Goal: Task Accomplishment & Management: Use online tool/utility

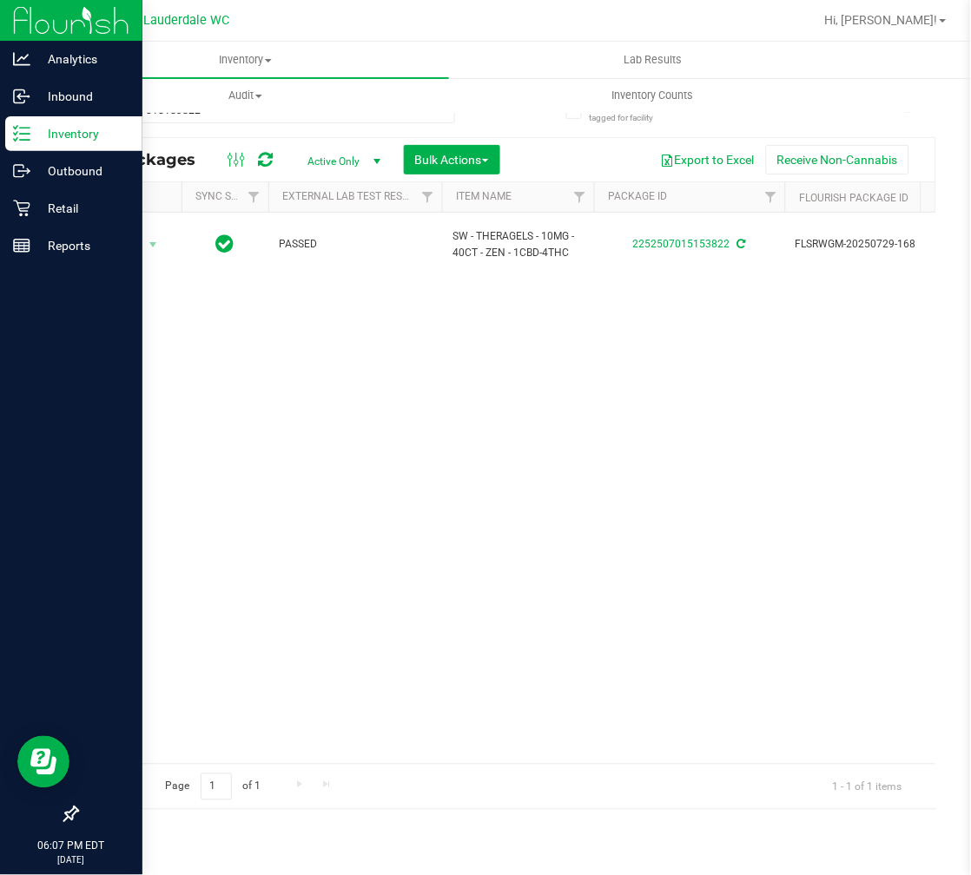
click at [5, 136] on div "Inventory" at bounding box center [73, 133] width 137 height 35
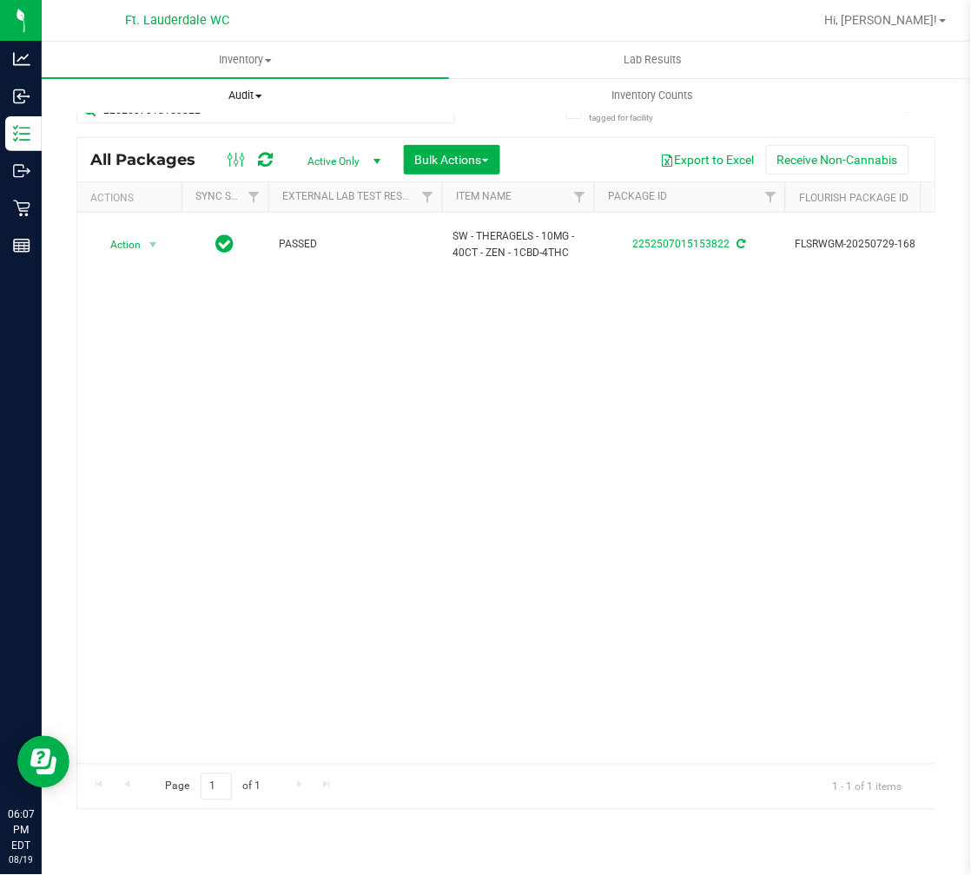
click at [201, 109] on uib-tab-heading "Audit Inventory auditing Package history" at bounding box center [245, 95] width 405 height 35
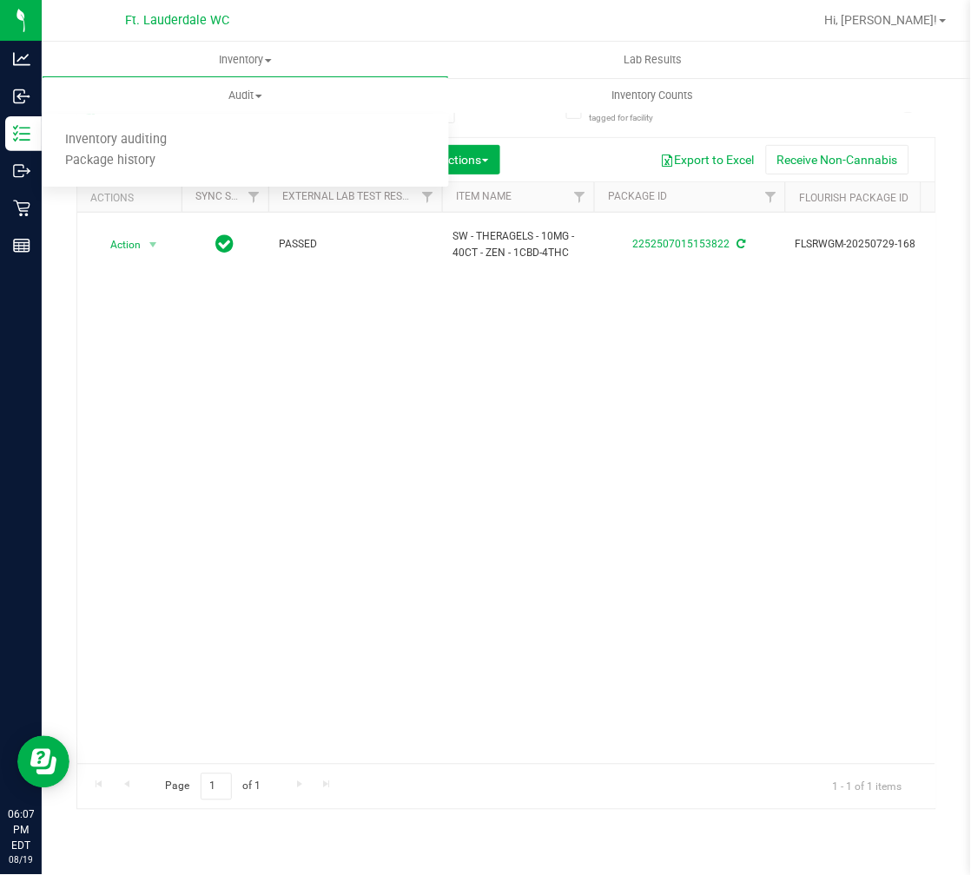
drag, startPoint x: 347, startPoint y: 371, endPoint x: 63, endPoint y: 366, distance: 284.8
click at [340, 371] on div "Action Action Adjust qty Create package Edit attributes Global inventory Locate…" at bounding box center [506, 488] width 858 height 551
drag, startPoint x: 55, startPoint y: 366, endPoint x: 155, endPoint y: 326, distance: 107.5
click at [220, 341] on div "Action Action Adjust qty Create package Edit attributes Global inventory Locate…" at bounding box center [506, 488] width 858 height 551
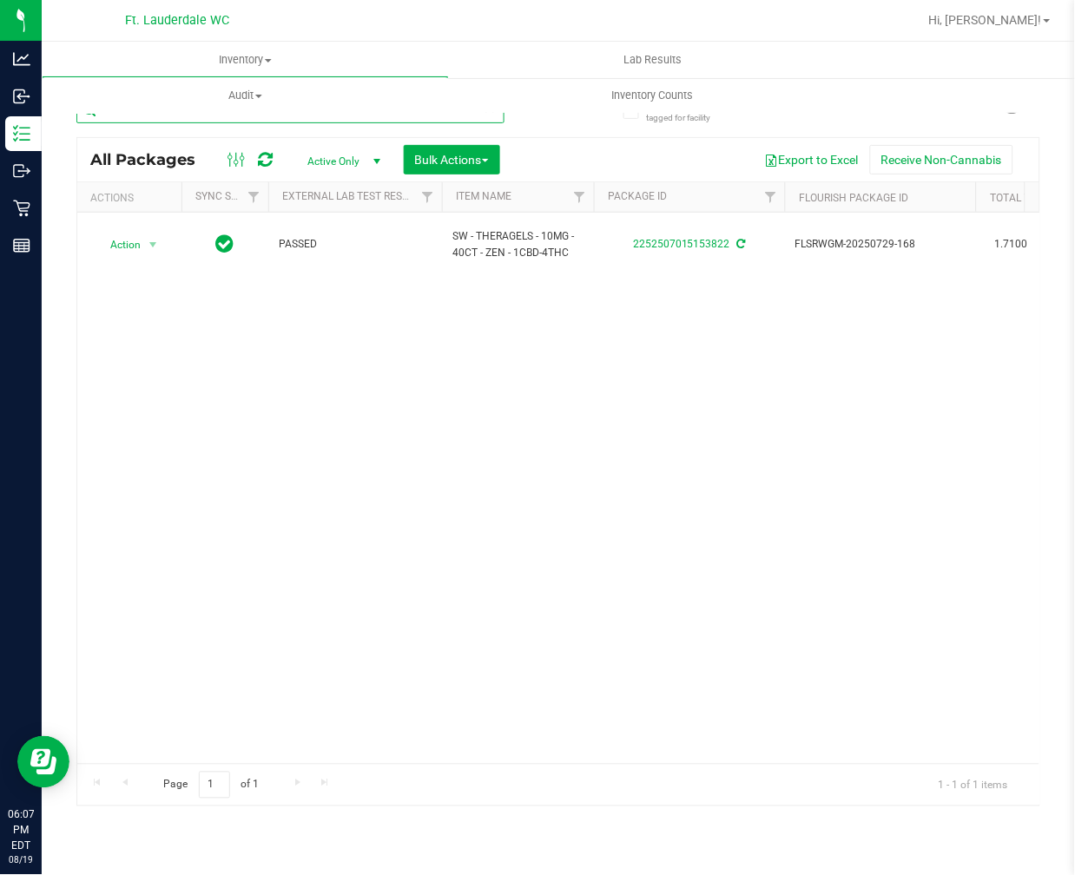
click at [221, 119] on input "2252507015153822" at bounding box center [290, 110] width 428 height 26
type input "2"
type input "KLP"
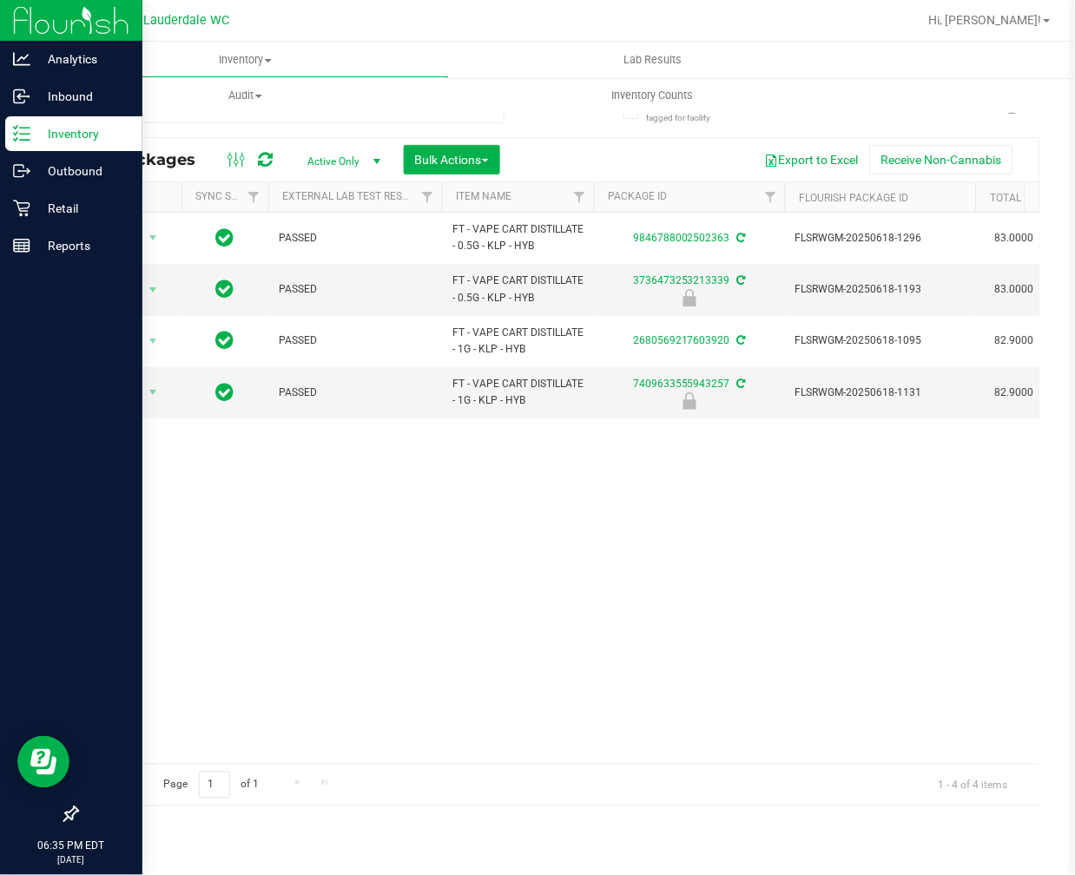
click at [45, 134] on p "Inventory" at bounding box center [82, 133] width 104 height 21
click at [26, 137] on icon at bounding box center [21, 133] width 17 height 17
click at [65, 143] on p "Inventory" at bounding box center [82, 133] width 104 height 21
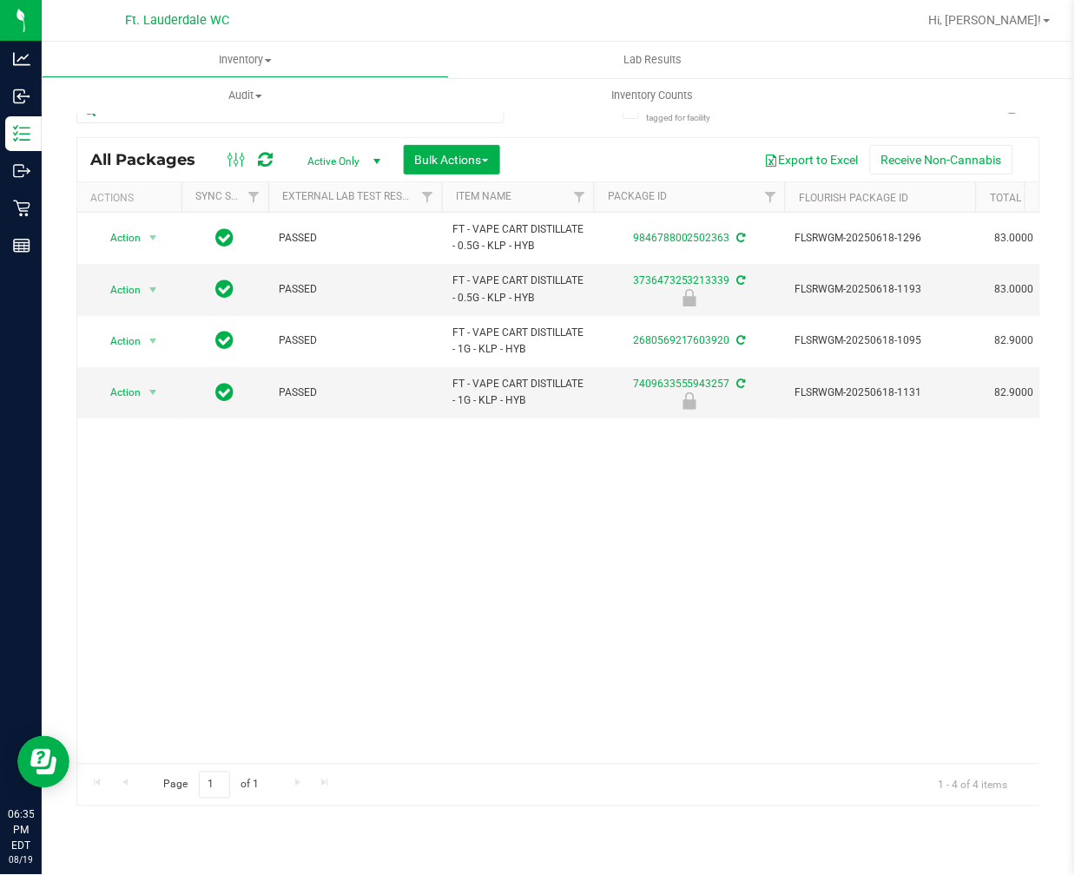
click at [229, 538] on div "Action Action Adjust qty Create package Edit attributes Global inventory Locate…" at bounding box center [558, 488] width 962 height 551
drag, startPoint x: 1023, startPoint y: 452, endPoint x: 1043, endPoint y: 440, distance: 23.4
click at [970, 440] on div "Include items not tagged for facility KLP All Packages Active Only Active Only …" at bounding box center [558, 341] width 1033 height 530
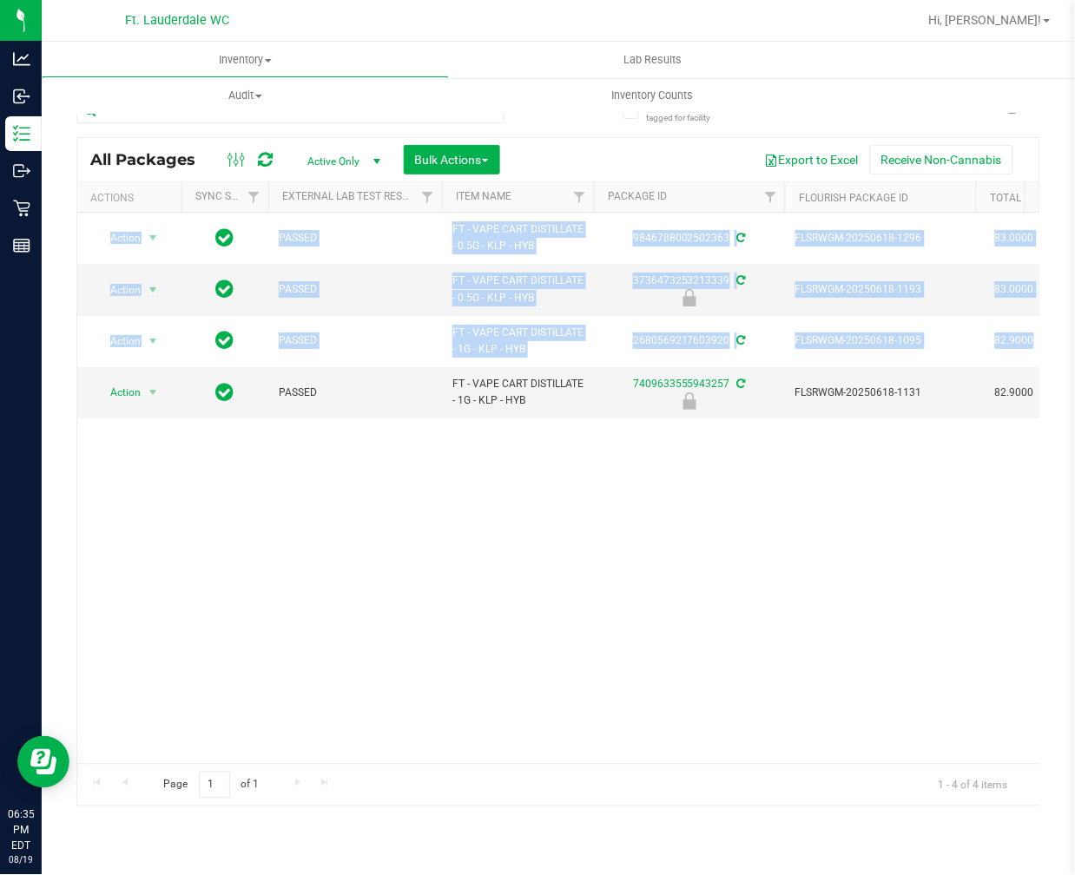
drag, startPoint x: 1043, startPoint y: 440, endPoint x: 1042, endPoint y: 240, distance: 199.7
click at [970, 274] on div "Include items not tagged for facility KLP All Packages Active Only Active Only …" at bounding box center [558, 341] width 1033 height 530
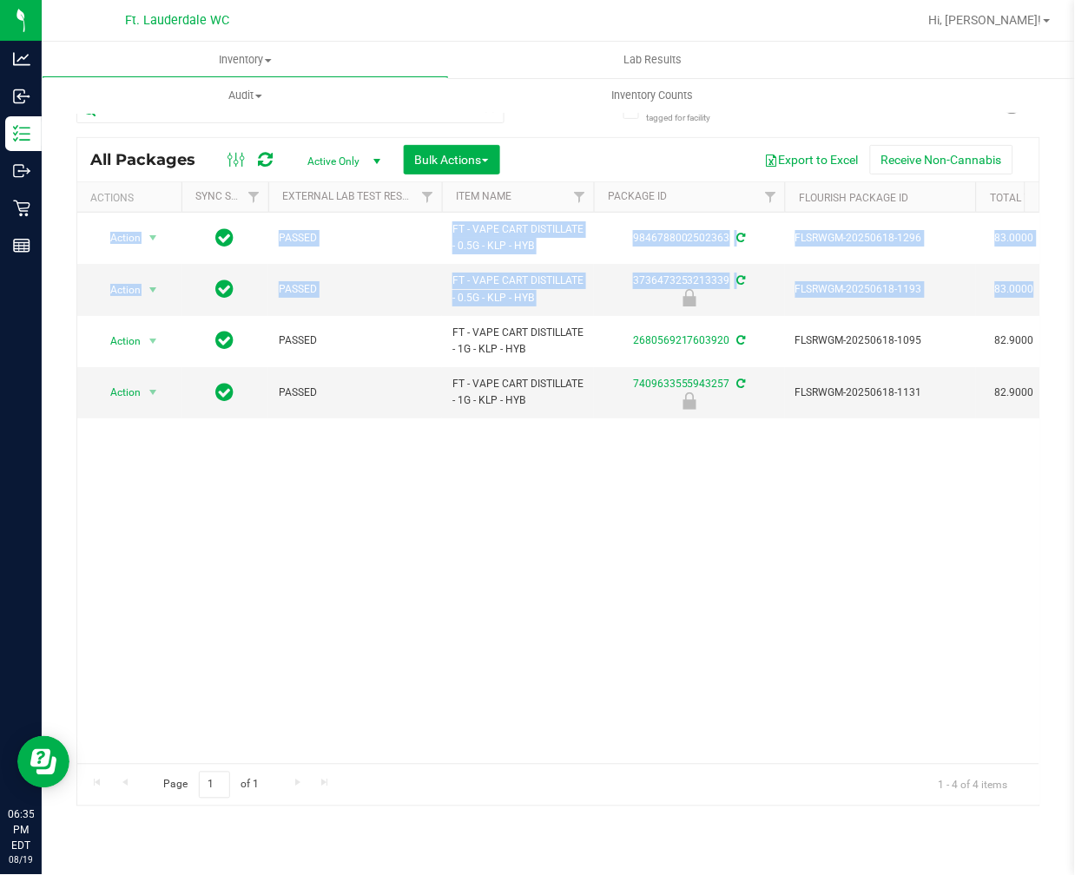
click at [521, 609] on div "Action Action Adjust qty Create package Edit attributes Global inventory Locate…" at bounding box center [558, 488] width 962 height 551
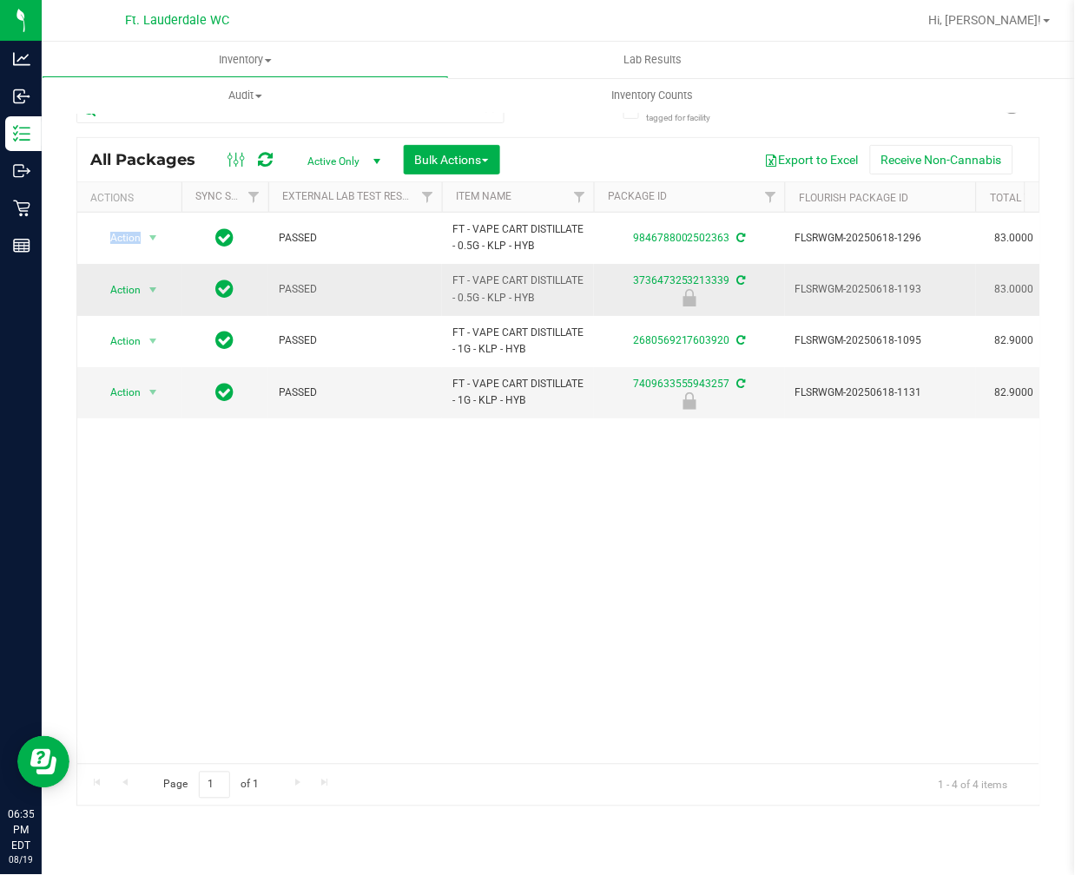
drag, startPoint x: 519, startPoint y: 609, endPoint x: 236, endPoint y: 284, distance: 430.8
click at [513, 603] on div "Action Action Adjust qty Create package Edit attributes Global inventory Locate…" at bounding box center [558, 488] width 962 height 551
click at [491, 108] on icon at bounding box center [490, 107] width 12 height 21
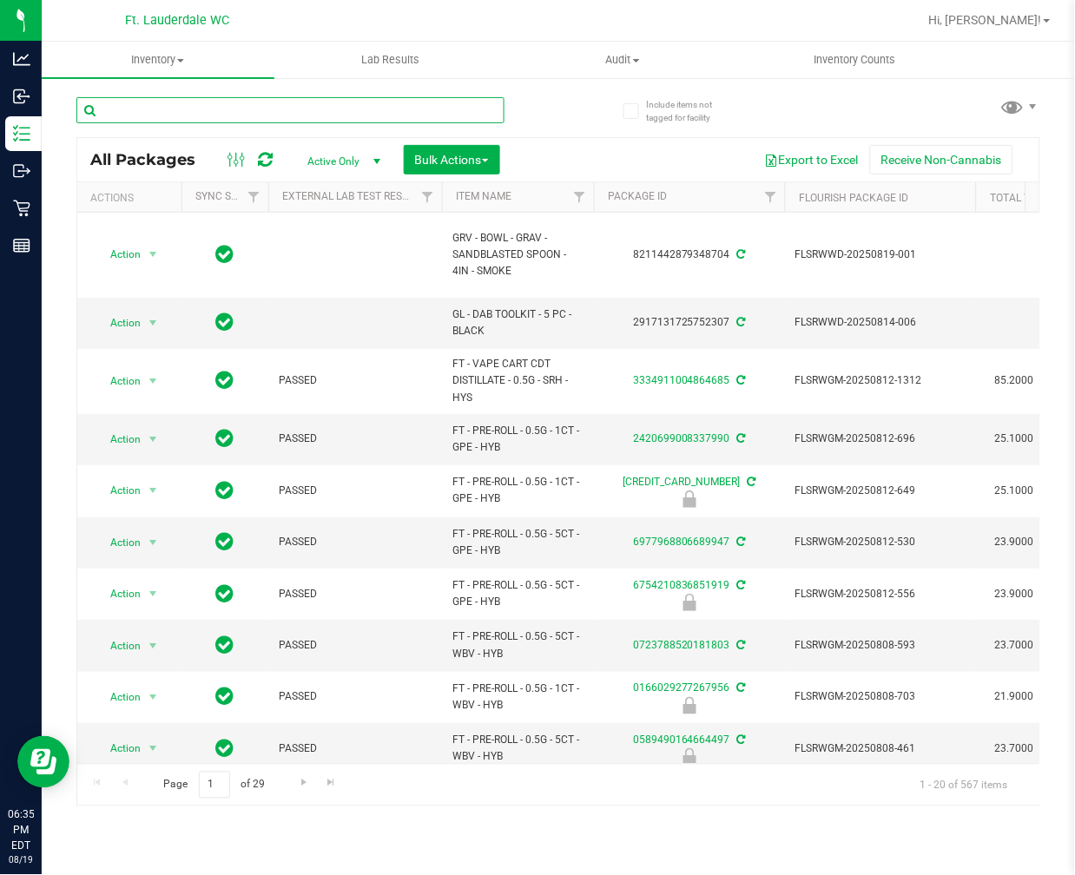
click at [440, 118] on input "text" at bounding box center [290, 110] width 428 height 26
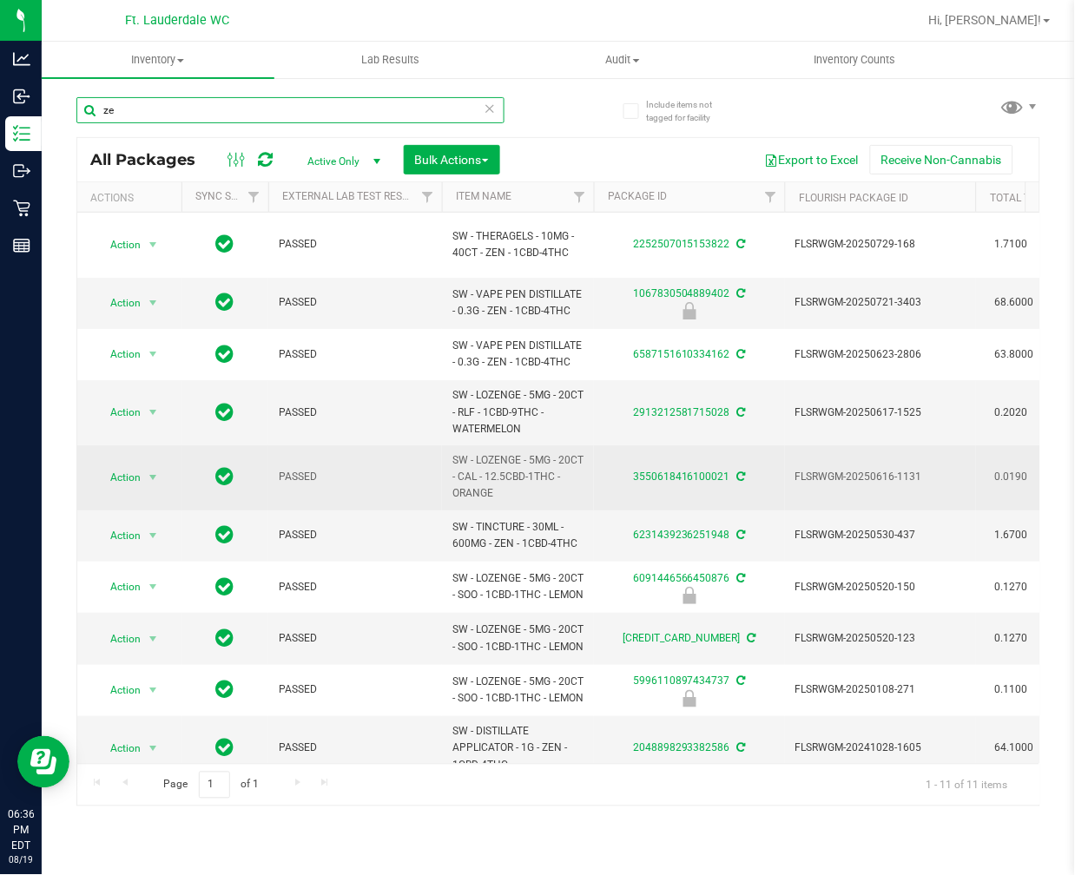
type input "z"
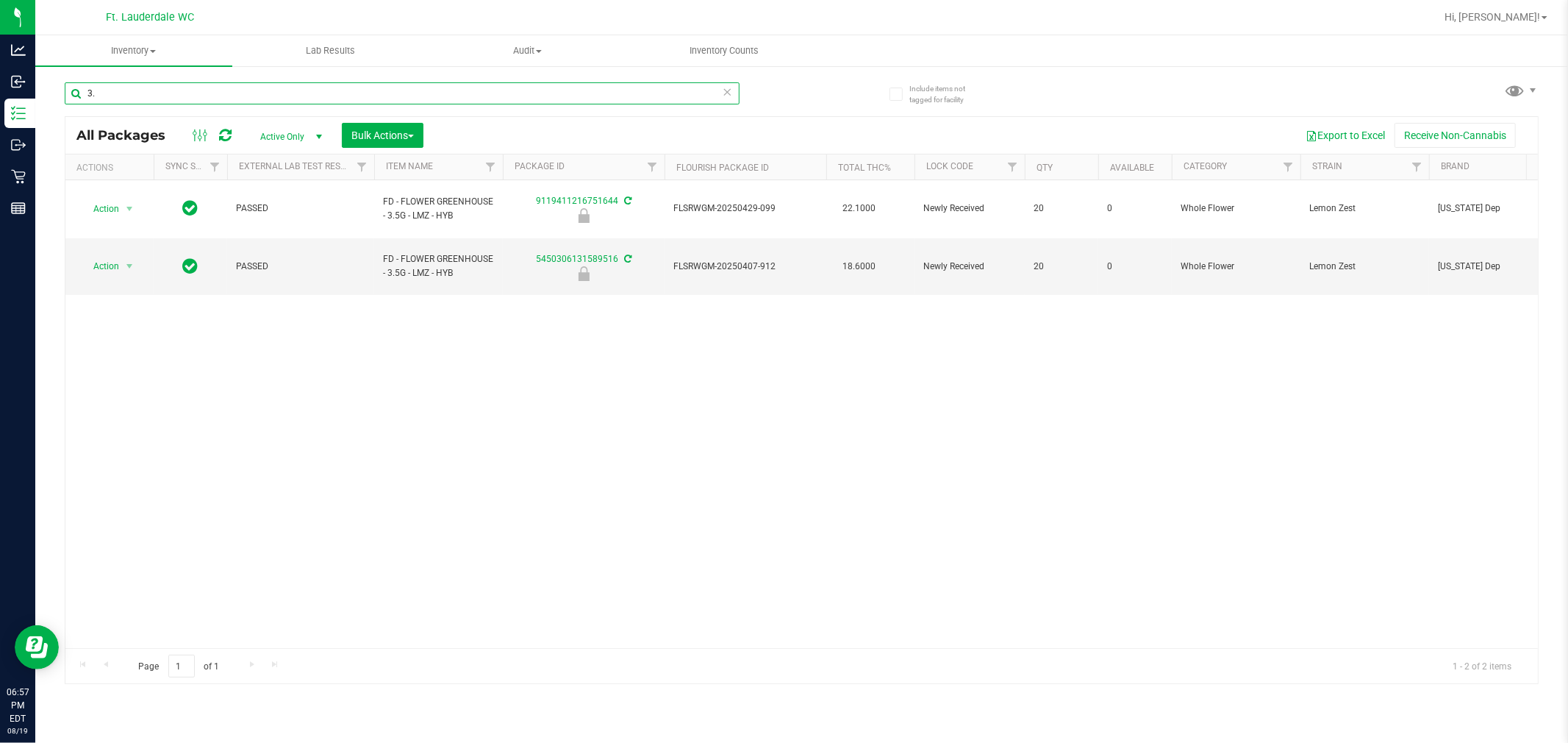
type input "3"
type input "FFP"
